Goal: Information Seeking & Learning: Learn about a topic

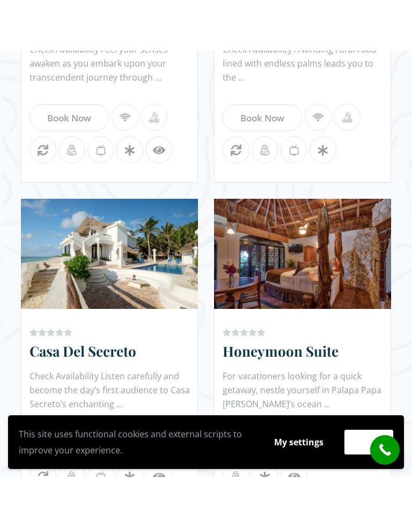
scroll to position [1252, 0]
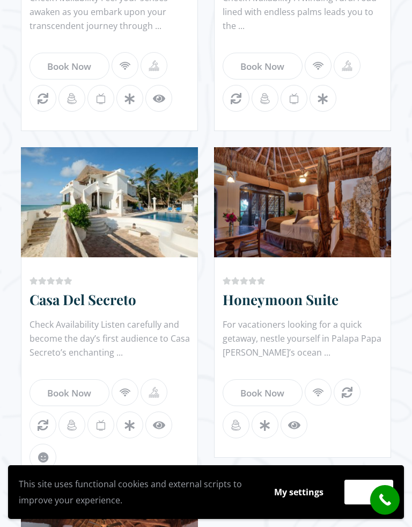
click at [300, 201] on icon at bounding box center [303, 203] width 8 height 8
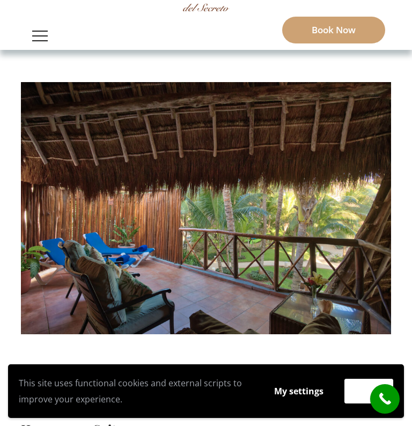
scroll to position [89, 0]
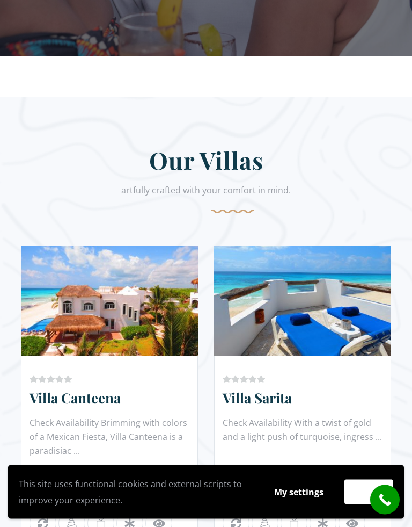
scroll to position [501, 0]
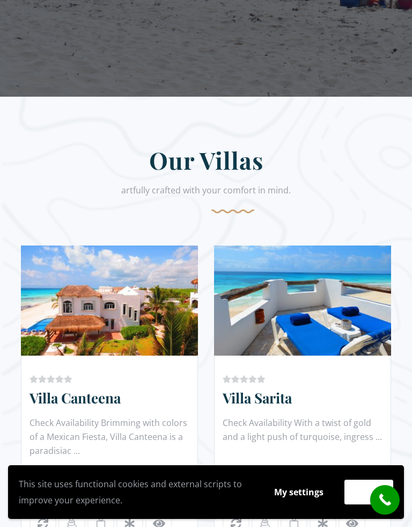
click at [108, 304] on icon at bounding box center [110, 301] width 8 height 8
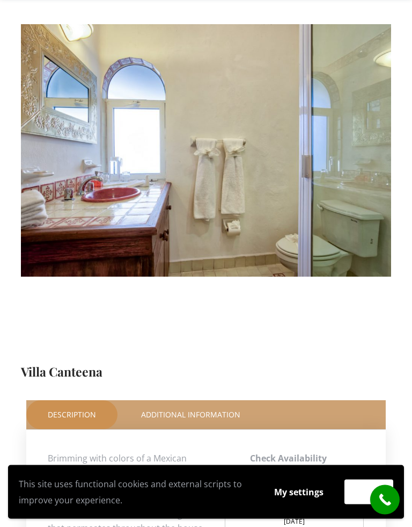
scroll to position [153, 0]
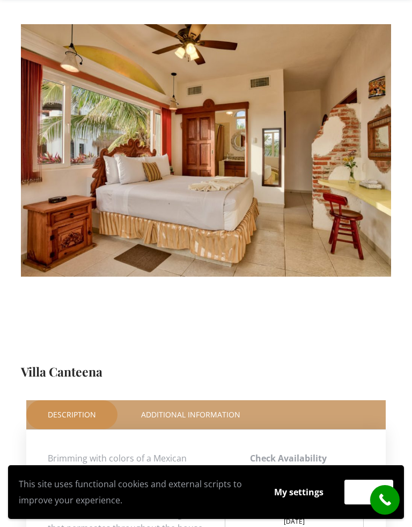
click at [148, 175] on img at bounding box center [206, 150] width 379 height 252
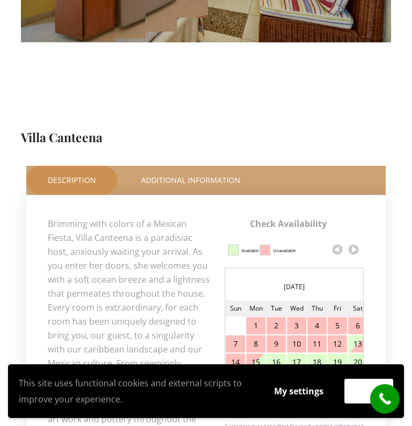
scroll to position [308, 0]
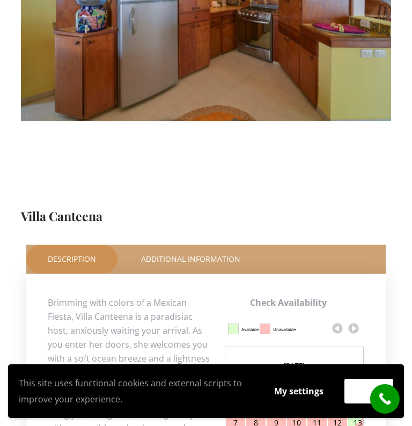
click at [199, 257] on link "Additional Information" at bounding box center [191, 259] width 142 height 29
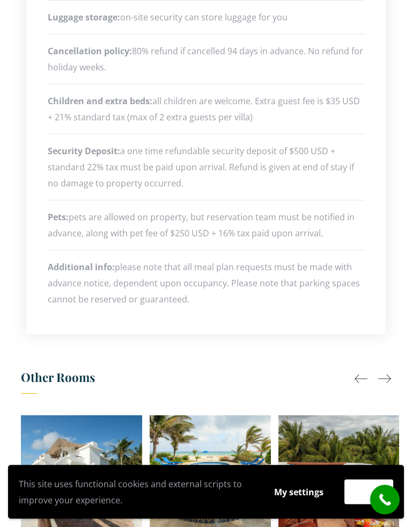
scroll to position [663, 0]
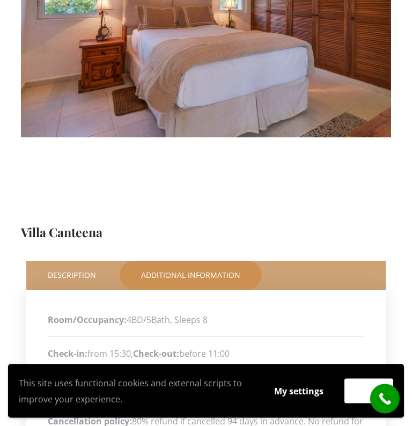
click at [67, 275] on link "Description" at bounding box center [71, 276] width 91 height 29
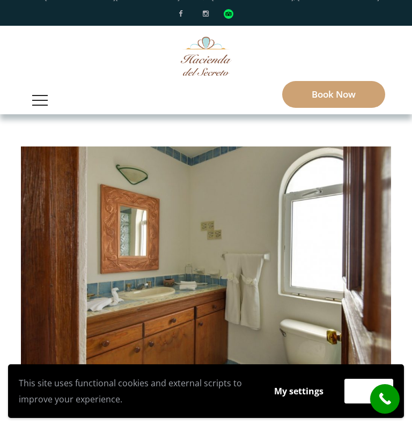
scroll to position [0, 0]
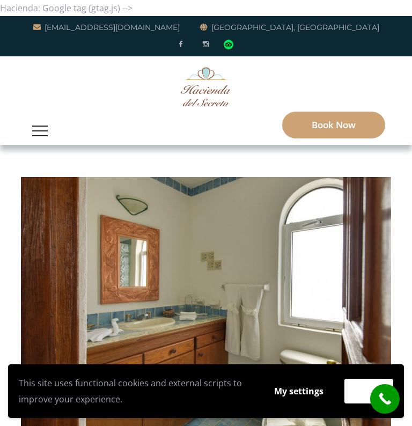
click at [39, 134] on button "button" at bounding box center [40, 131] width 26 height 28
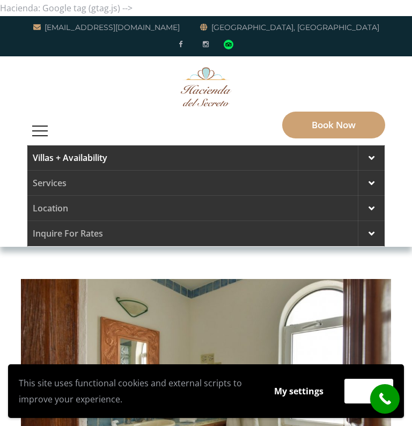
click at [41, 188] on link "Services" at bounding box center [206, 183] width 358 height 25
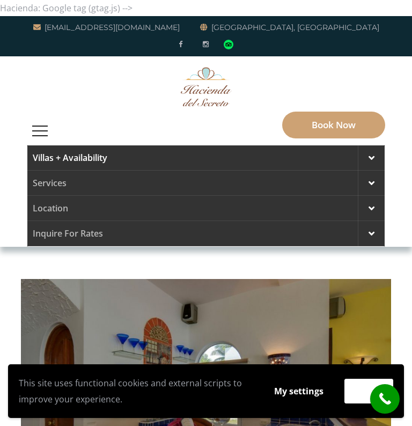
click at [48, 187] on link "Services" at bounding box center [206, 183] width 358 height 25
click at [369, 181] on span at bounding box center [372, 183] width 6 height 10
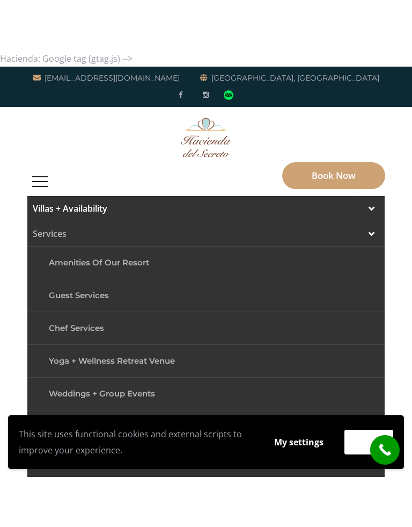
scroll to position [41, 0]
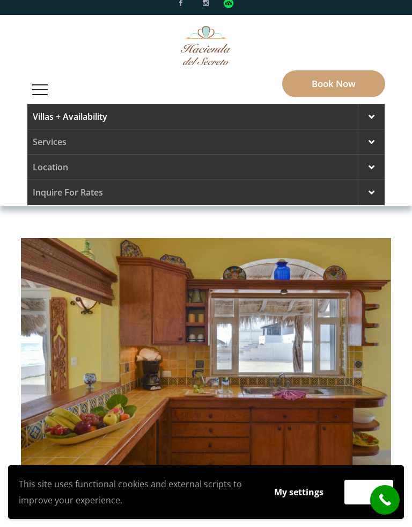
click at [372, 143] on span at bounding box center [372, 142] width 6 height 10
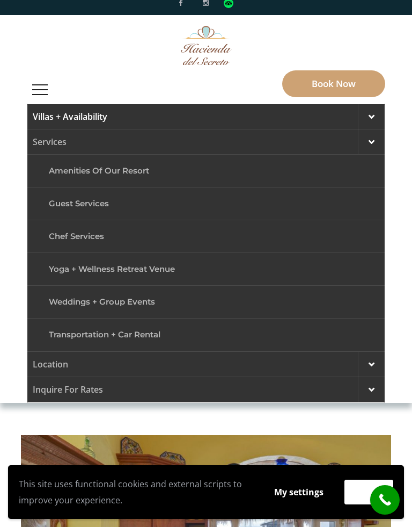
click at [82, 234] on link "Chef Services" at bounding box center [205, 236] width 325 height 25
